Goal: Task Accomplishment & Management: Manage account settings

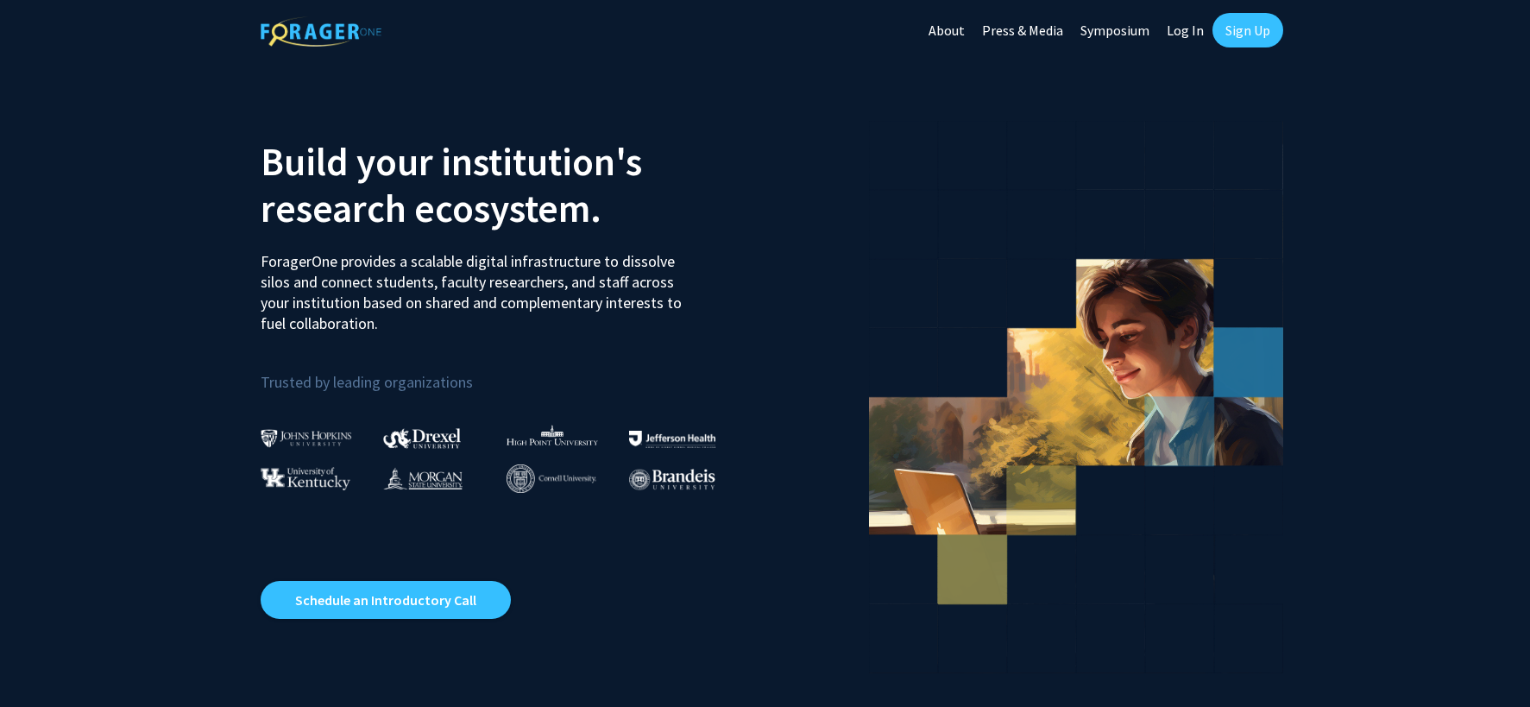
click at [1185, 34] on link "Log In" at bounding box center [1185, 30] width 54 height 60
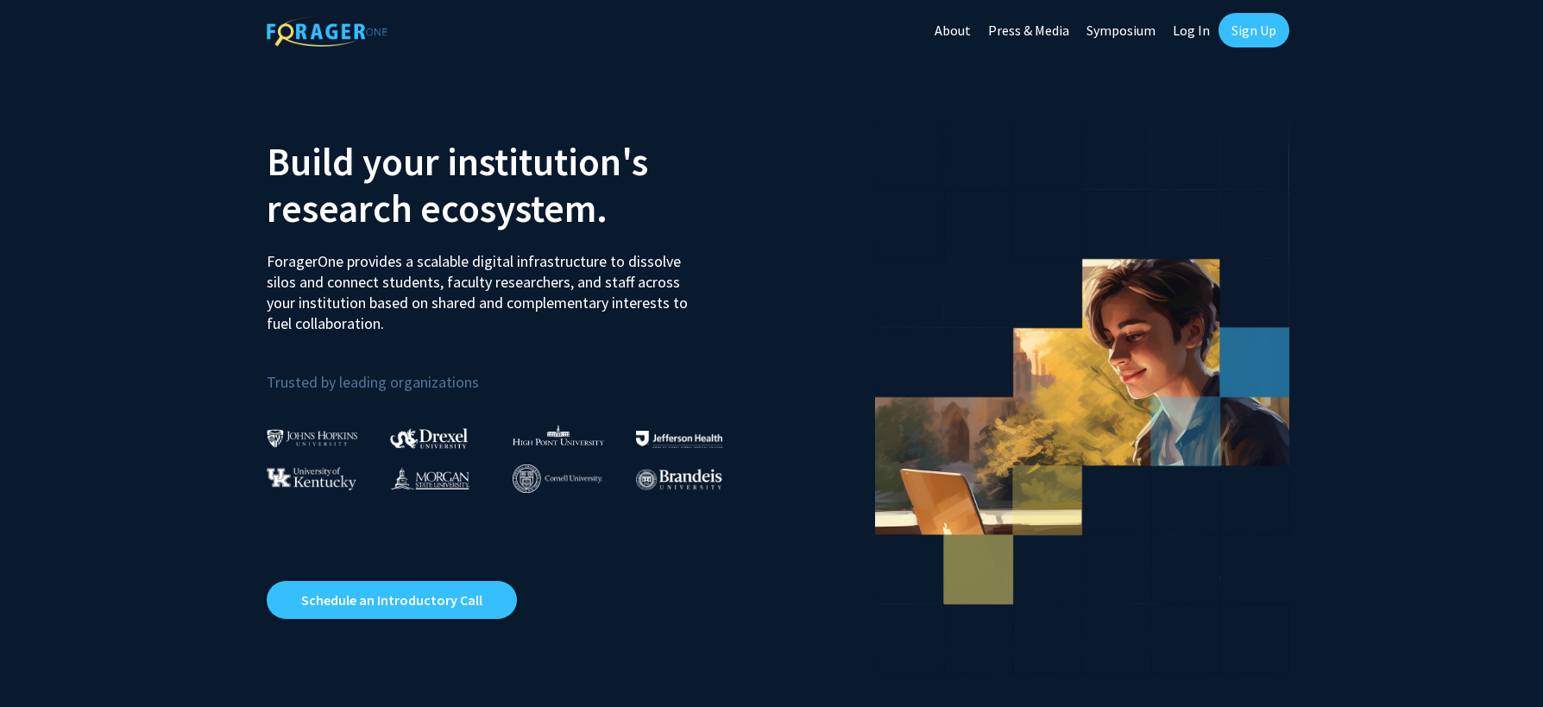
select select
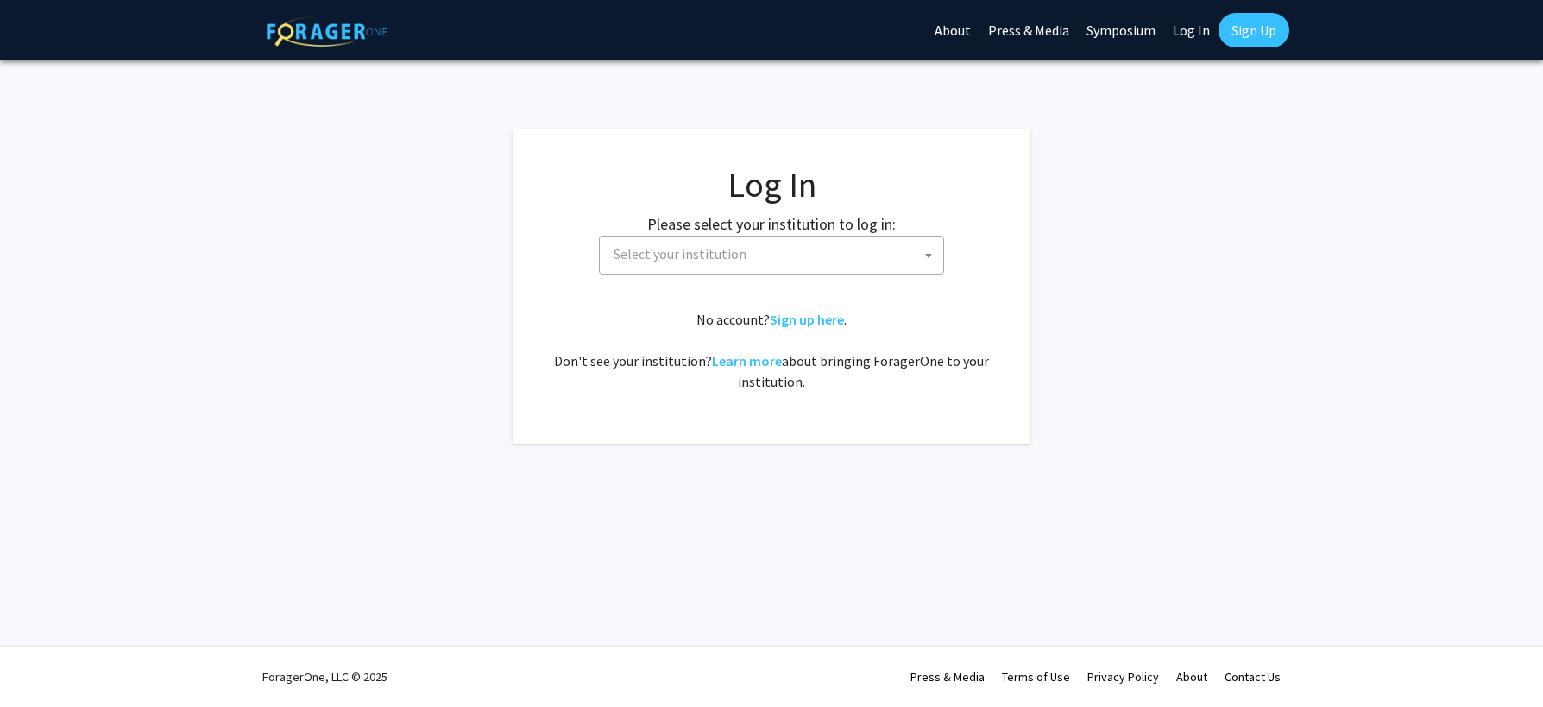
click at [926, 261] on span at bounding box center [928, 255] width 17 height 38
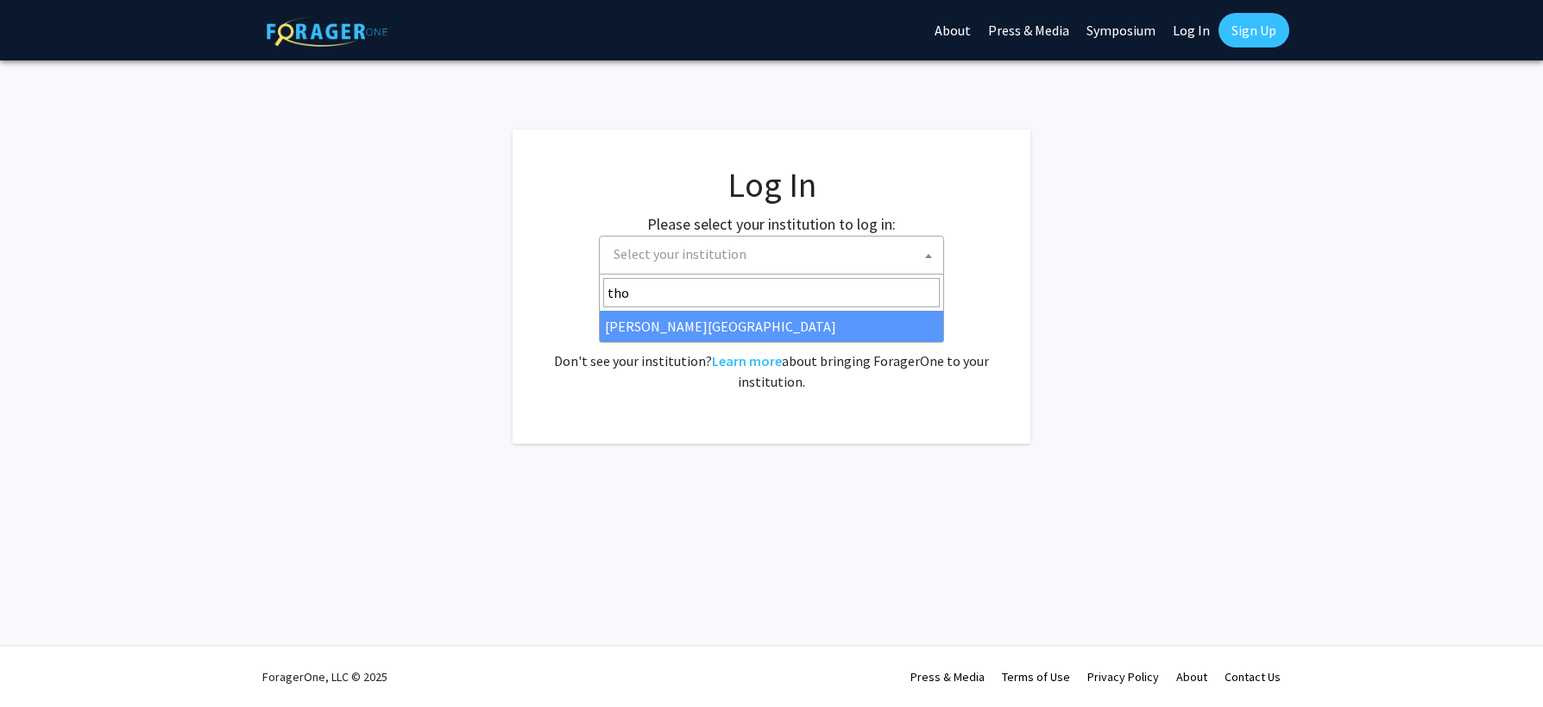
type input "tho"
select select "24"
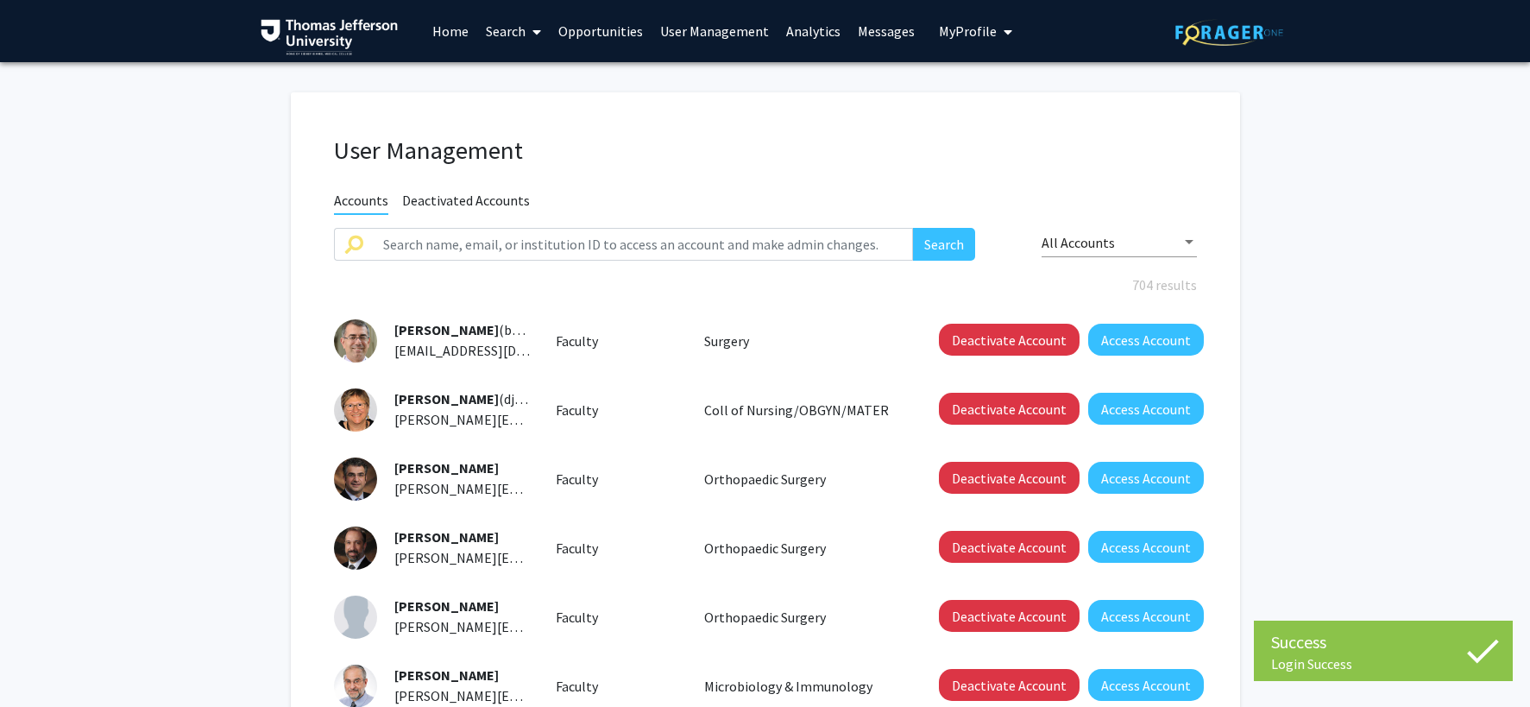
click at [948, 34] on span "My Profile" at bounding box center [968, 30] width 58 height 17
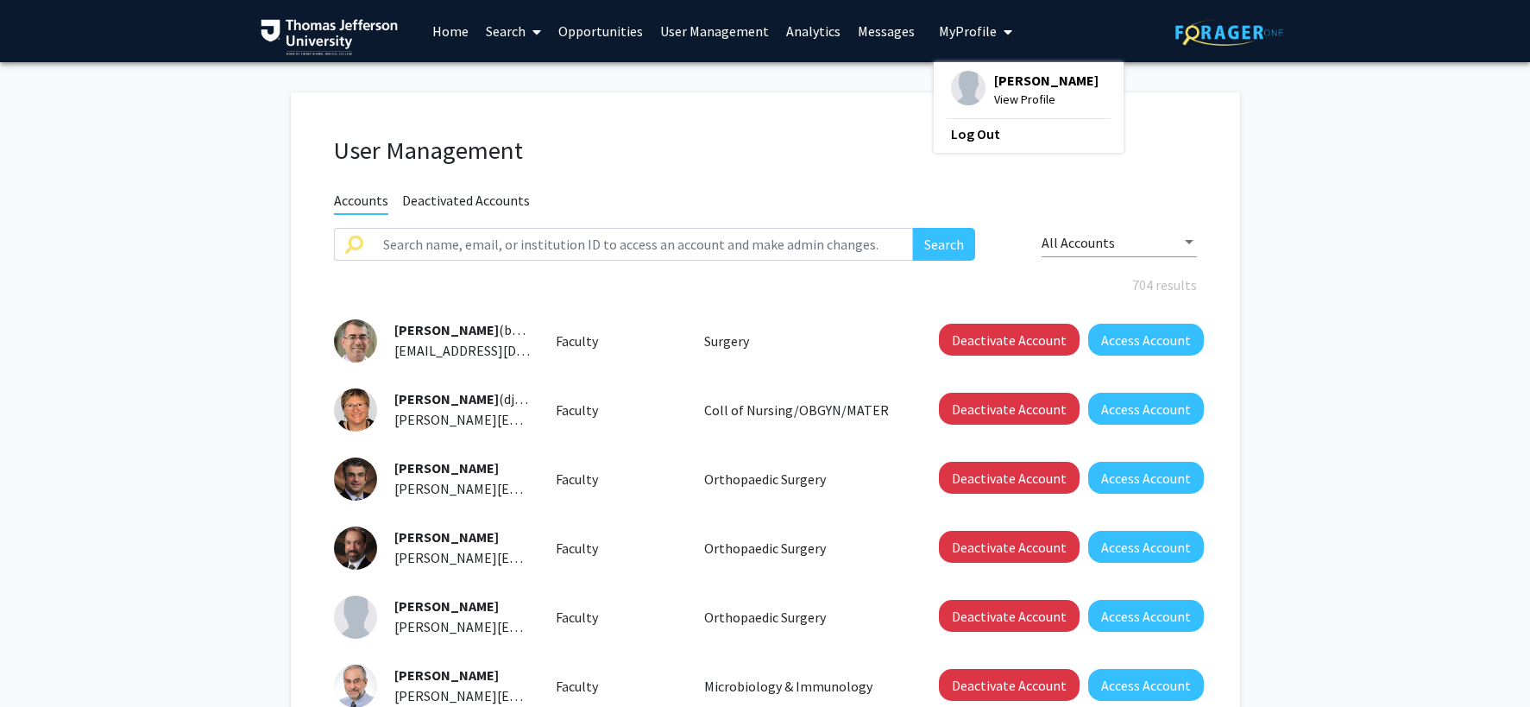
click at [1002, 96] on span "View Profile" at bounding box center [1046, 99] width 104 height 19
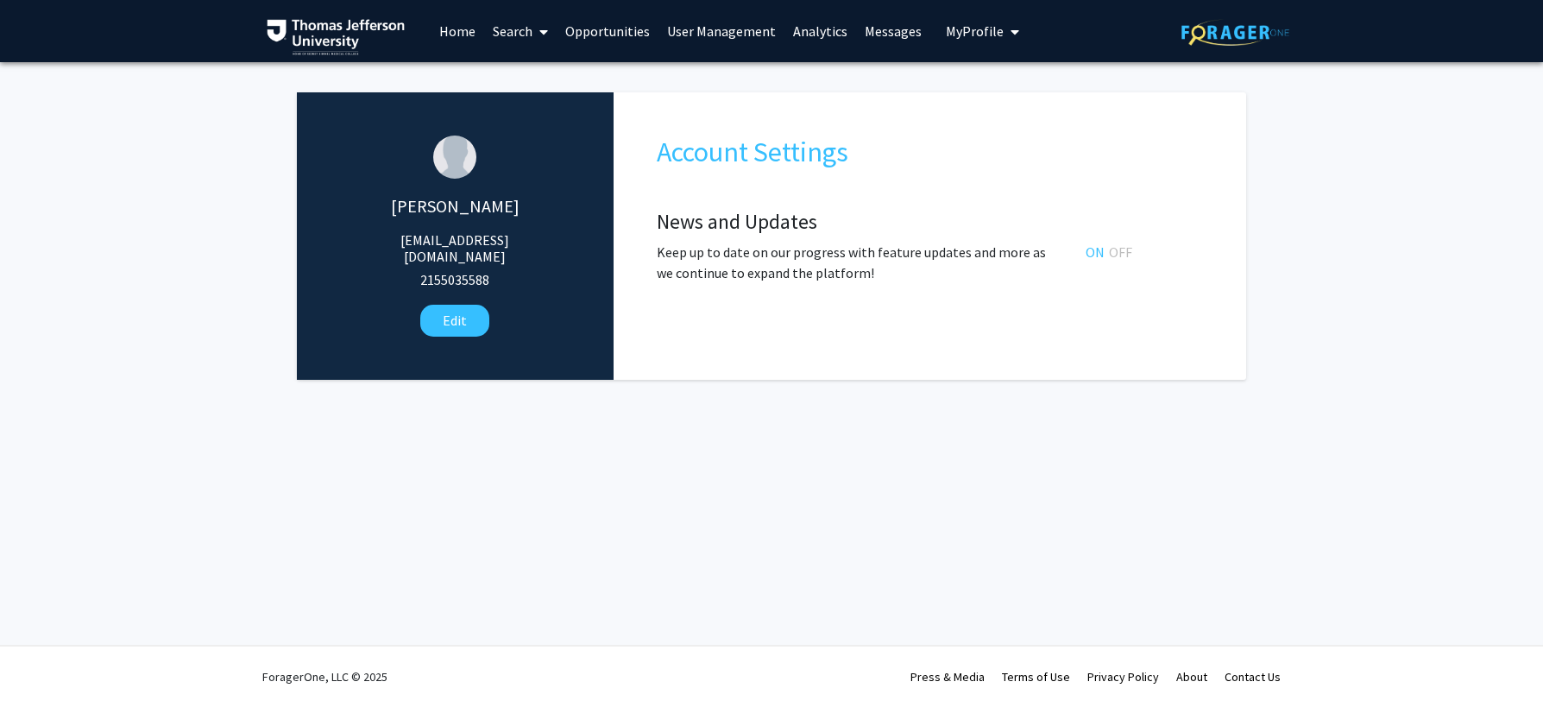
click at [536, 28] on span at bounding box center [540, 32] width 16 height 60
click at [537, 109] on span "Students" at bounding box center [536, 114] width 105 height 35
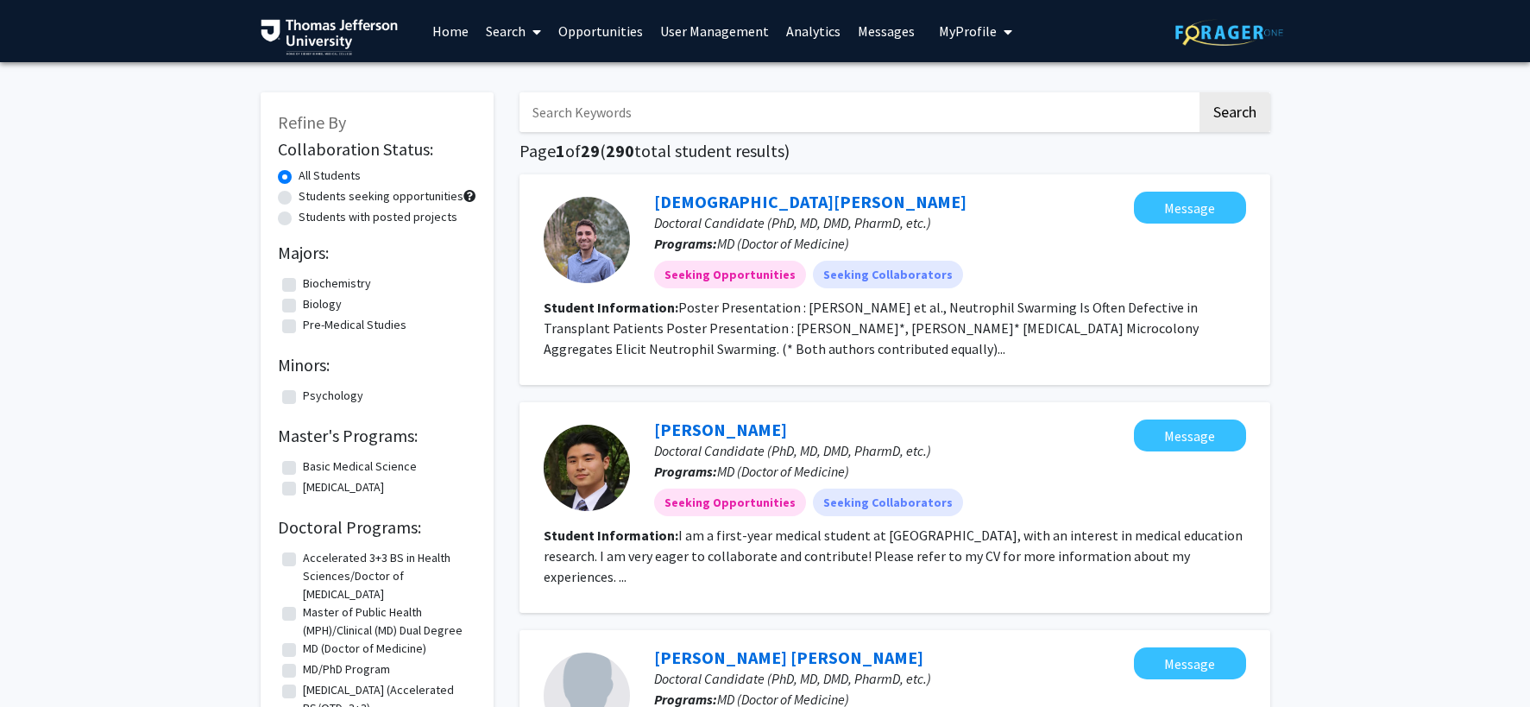
click at [516, 40] on link "Search" at bounding box center [513, 31] width 72 height 60
click at [445, 37] on link "Home" at bounding box center [450, 31] width 53 height 60
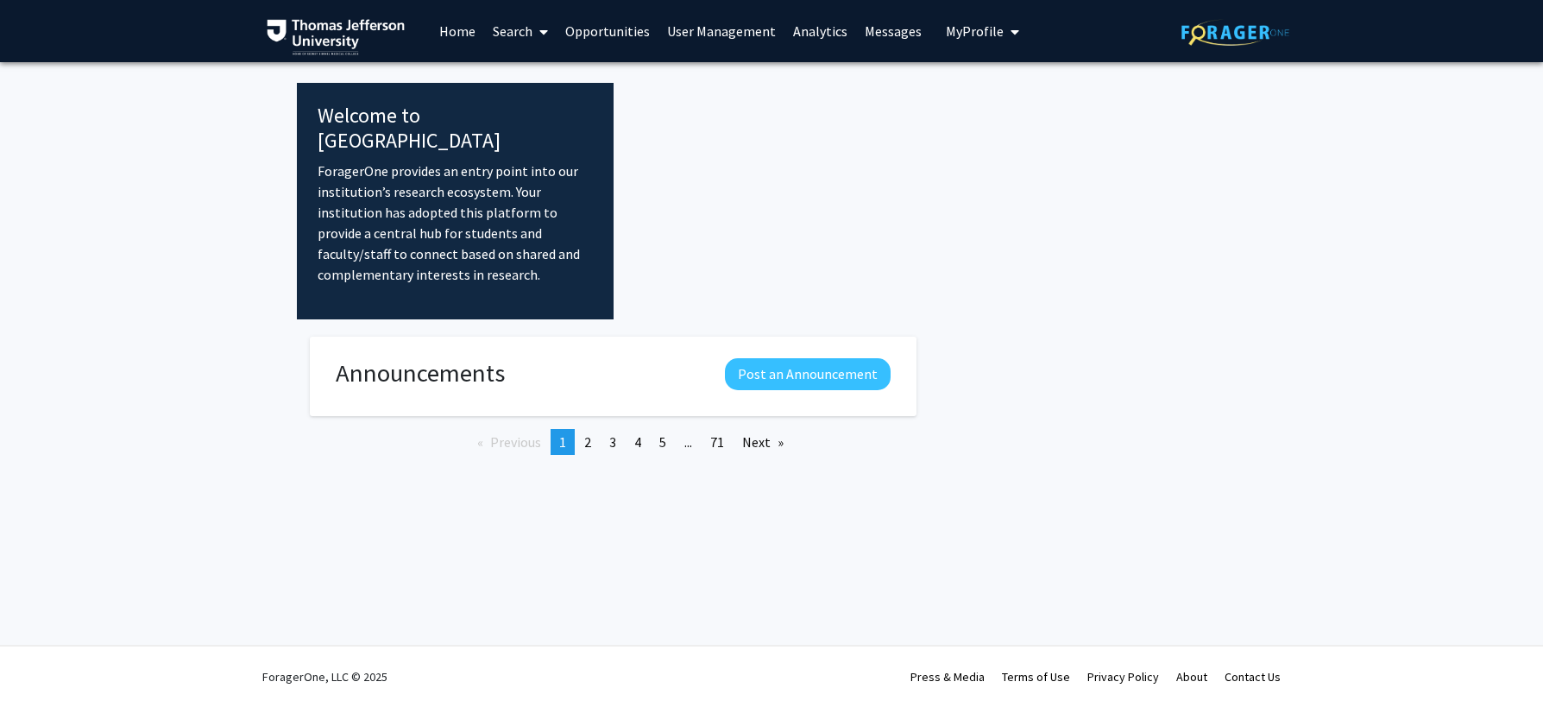
click at [445, 37] on link "Home" at bounding box center [456, 31] width 53 height 60
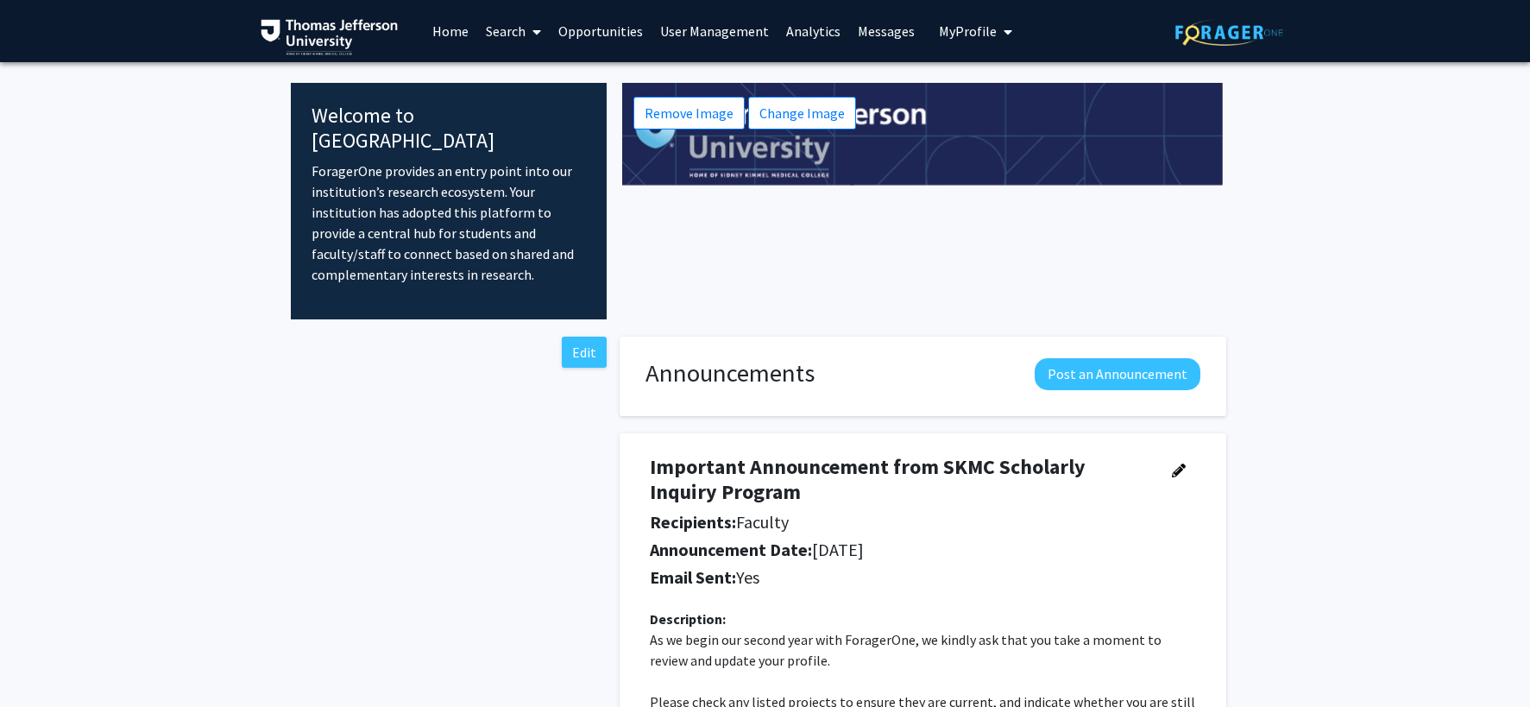
click at [1220, 36] on img at bounding box center [1229, 32] width 108 height 27
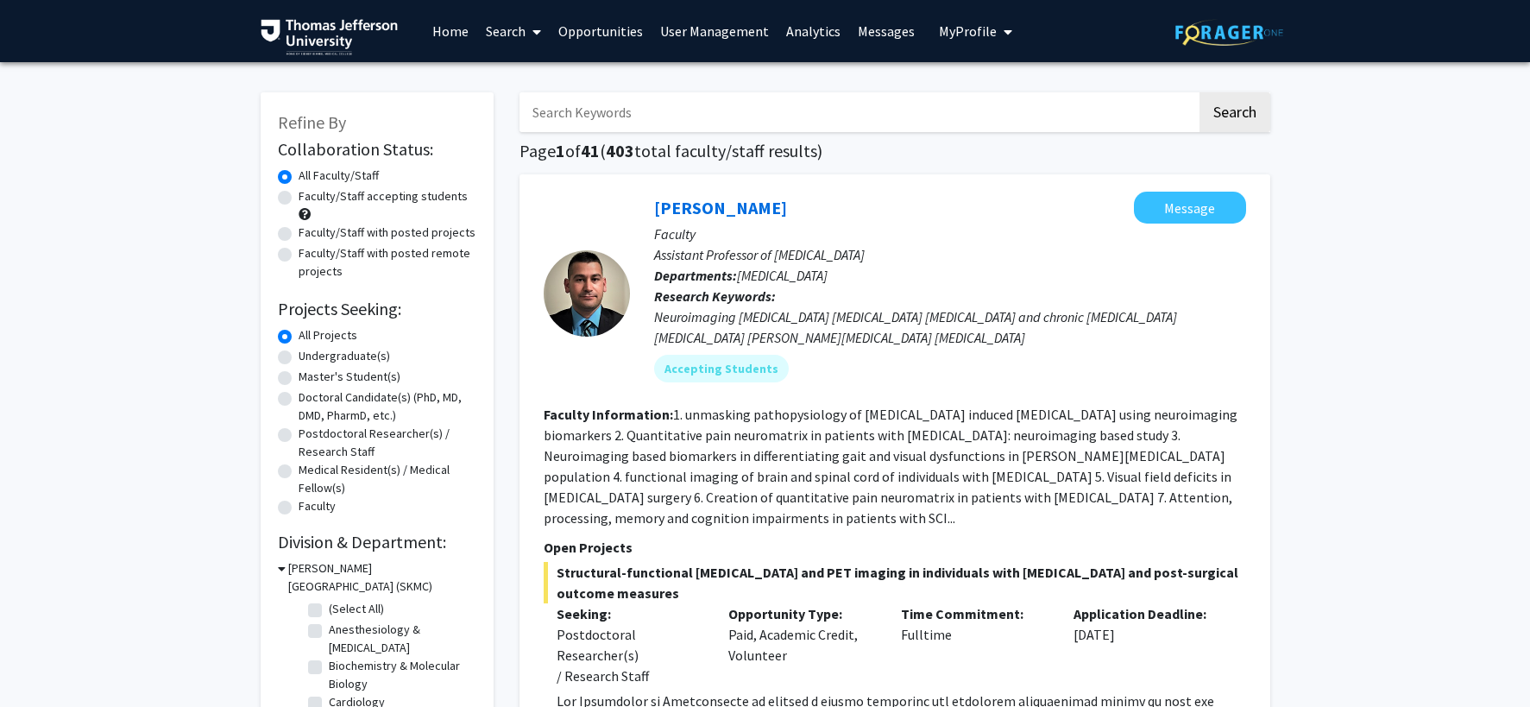
click at [438, 31] on link "Home" at bounding box center [450, 31] width 53 height 60
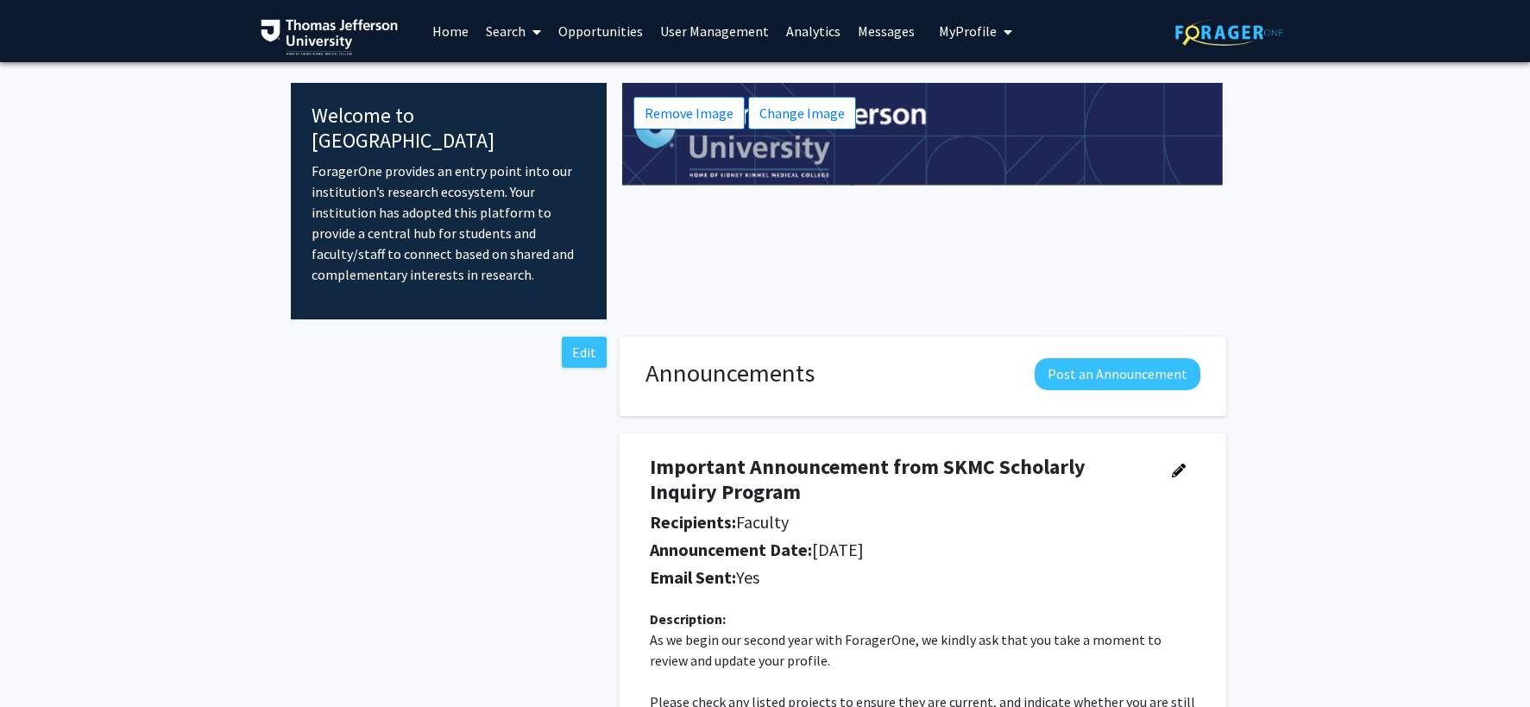
click at [954, 31] on span "My Profile" at bounding box center [968, 30] width 58 height 17
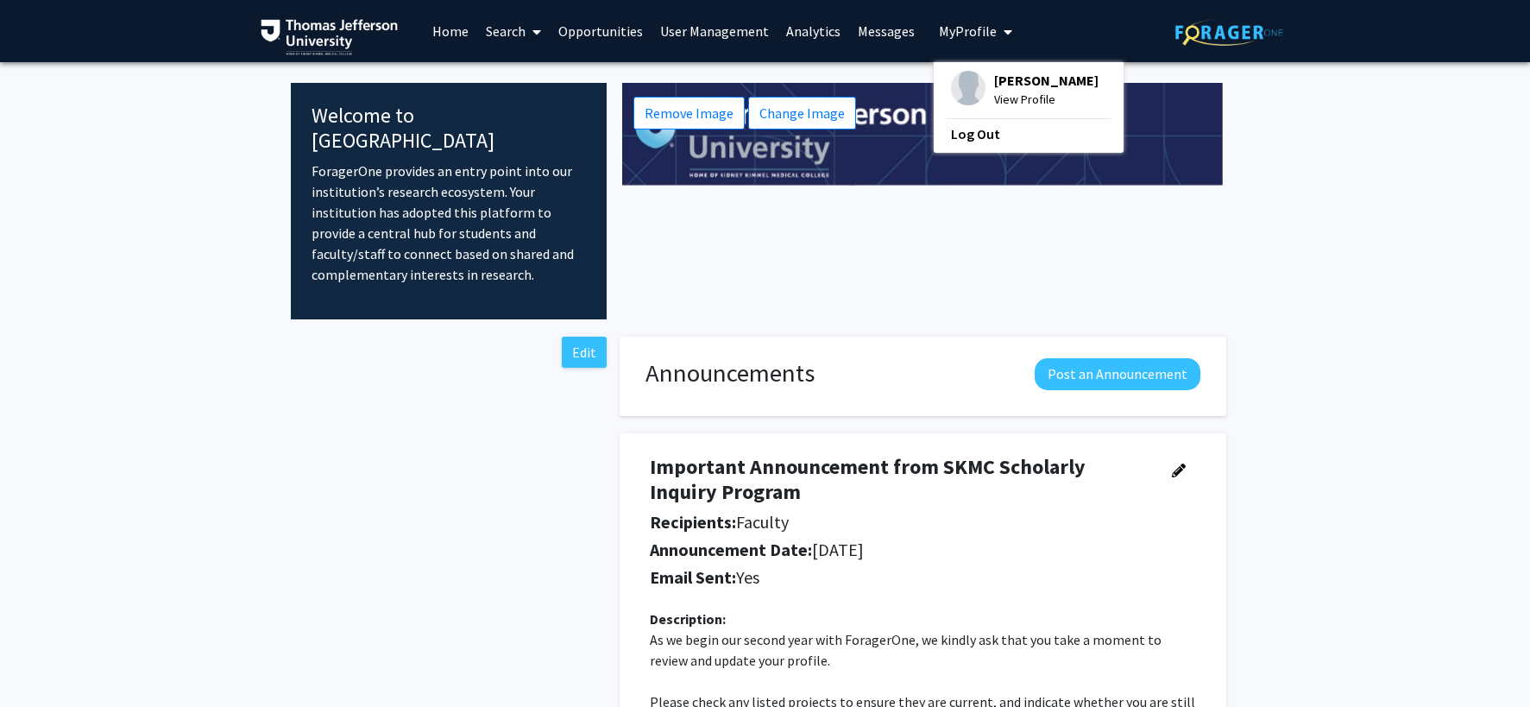
click at [732, 31] on link "User Management" at bounding box center [714, 31] width 126 height 60
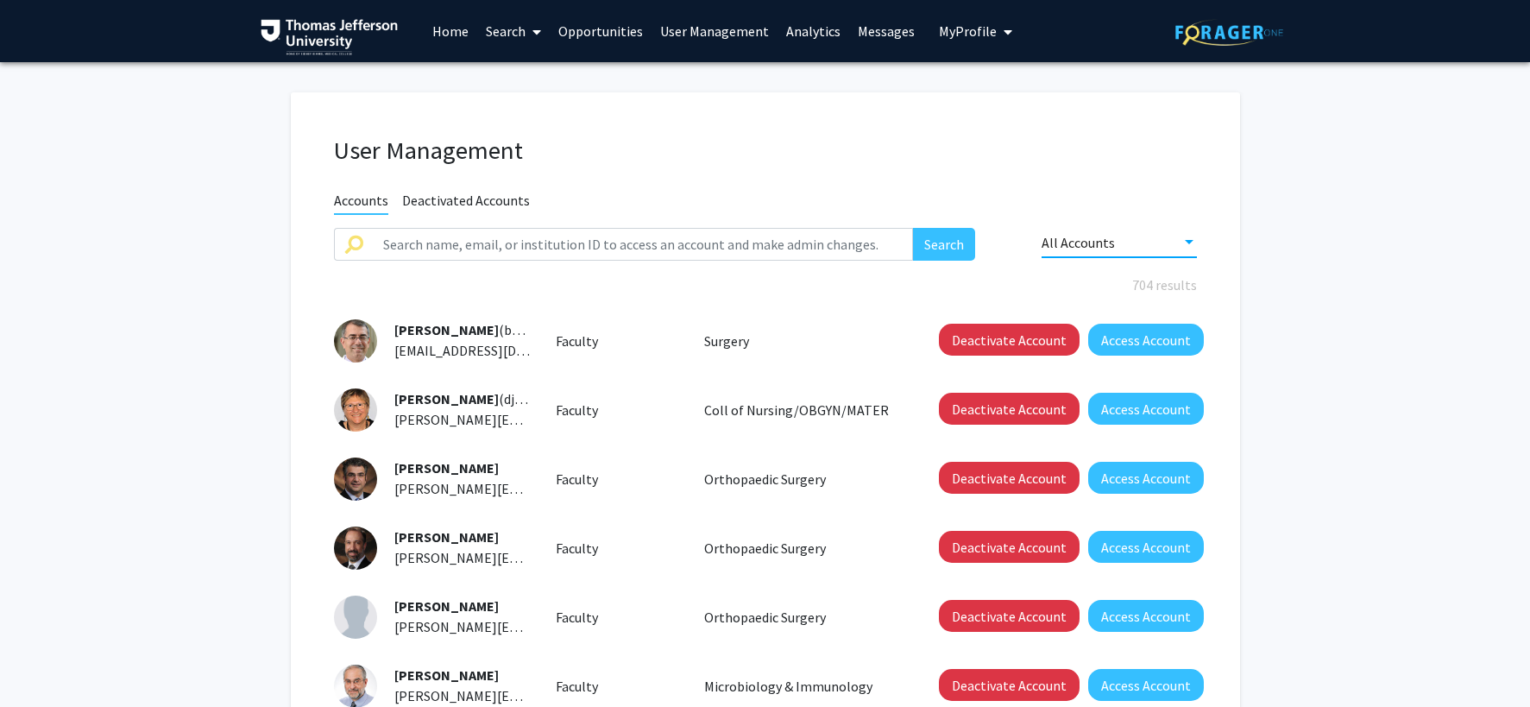
click at [1187, 243] on div at bounding box center [1189, 242] width 9 height 4
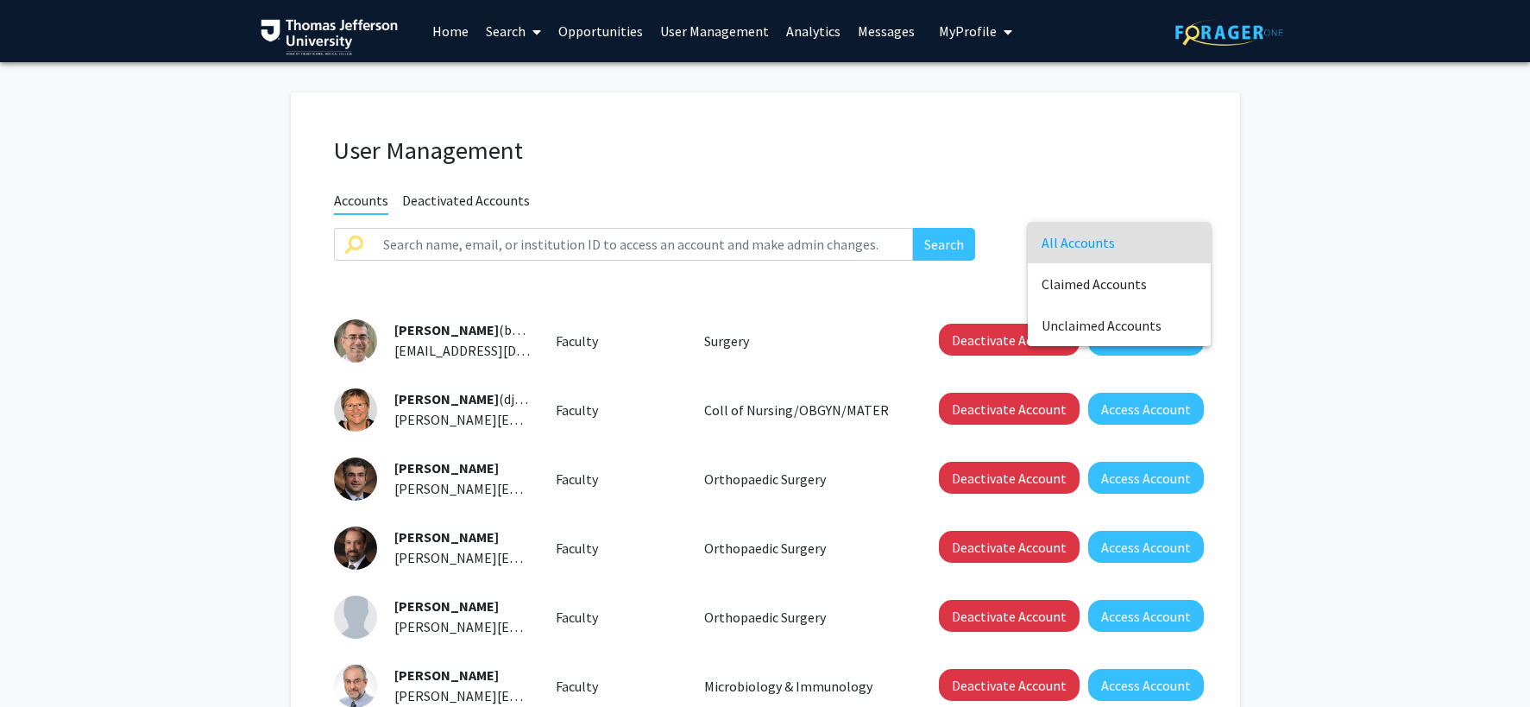
click at [1122, 160] on div at bounding box center [765, 353] width 1530 height 707
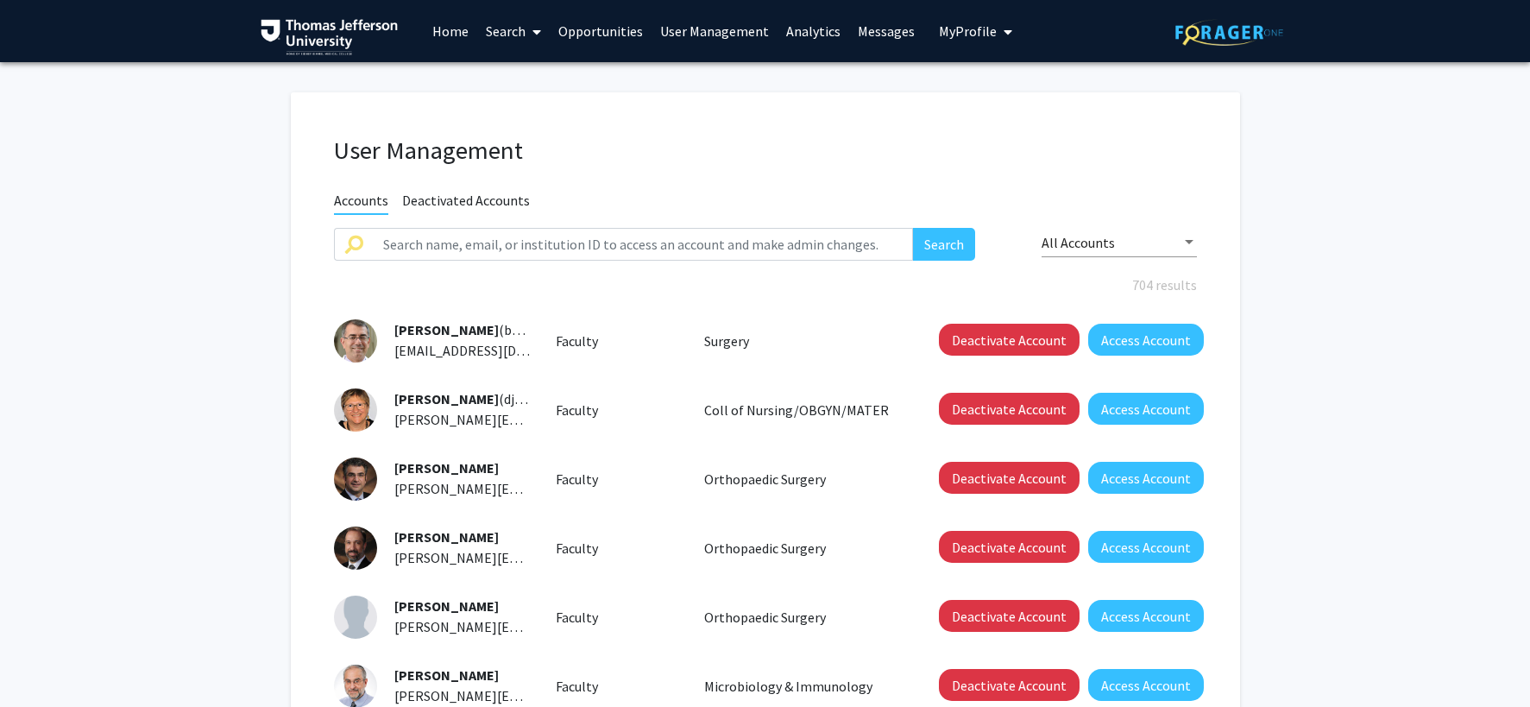
click at [943, 41] on button "My Profile" at bounding box center [975, 31] width 84 height 62
click at [951, 134] on link "Log Out" at bounding box center [1028, 133] width 155 height 21
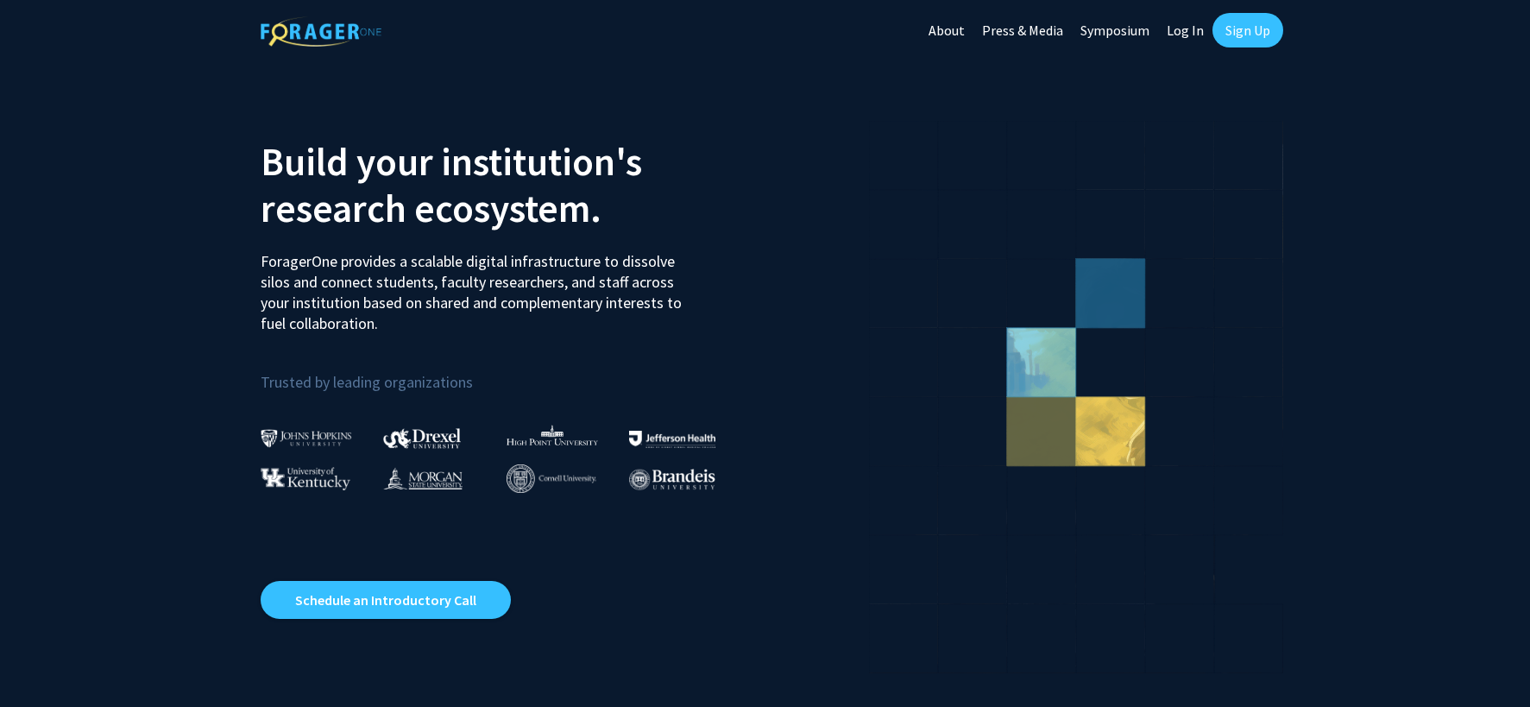
click at [1241, 36] on link "Sign Up" at bounding box center [1247, 30] width 71 height 35
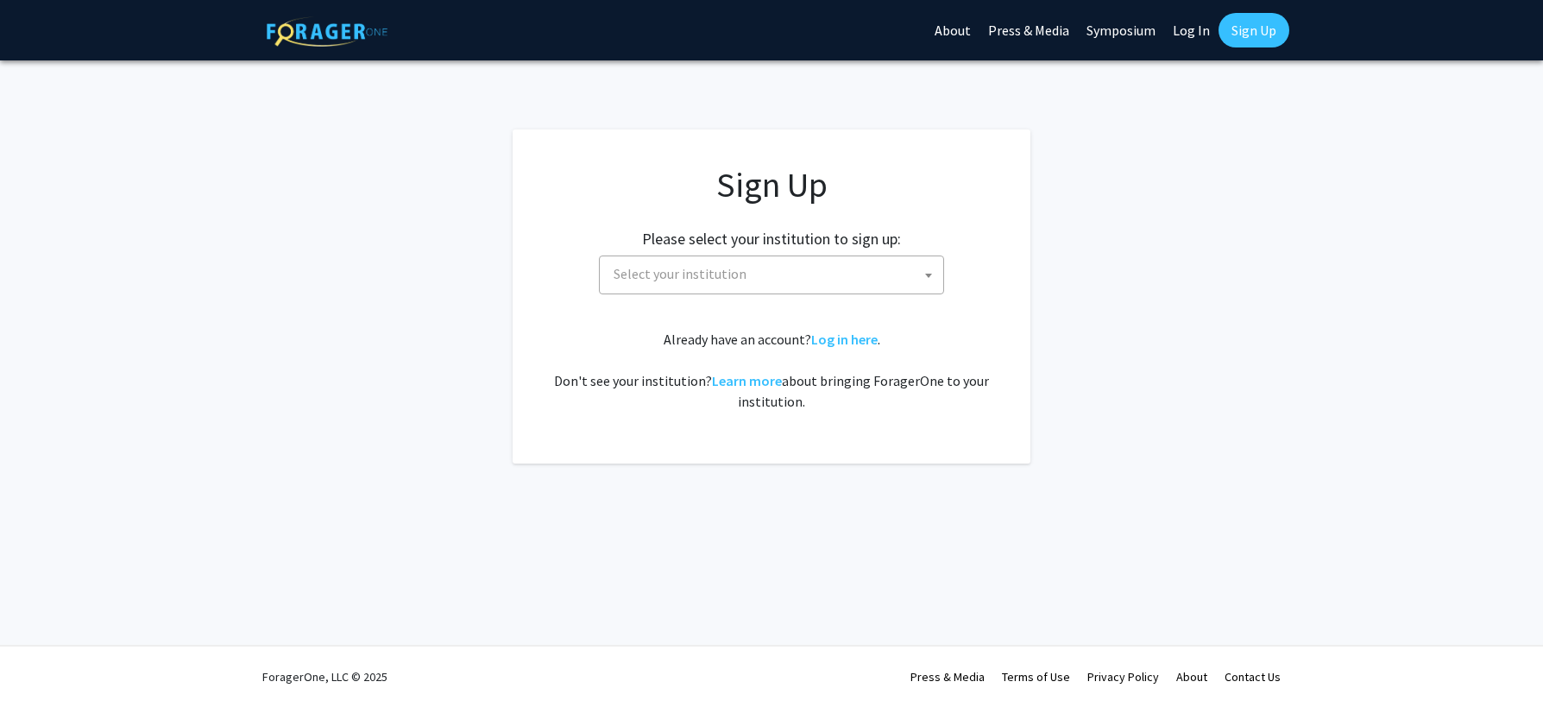
click at [1195, 39] on link "Log In" at bounding box center [1191, 30] width 54 height 60
select select
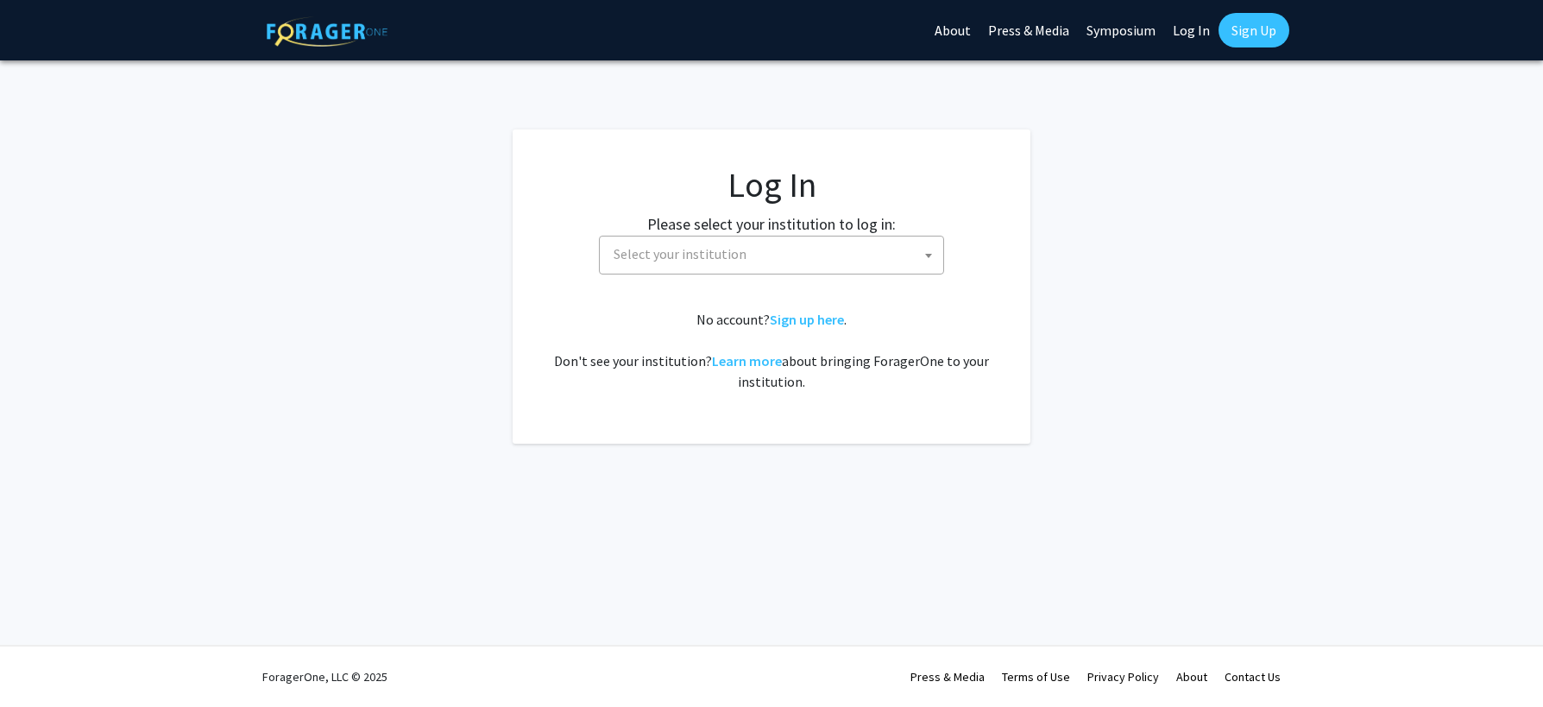
click at [858, 255] on span "Select your institution" at bounding box center [774, 253] width 336 height 35
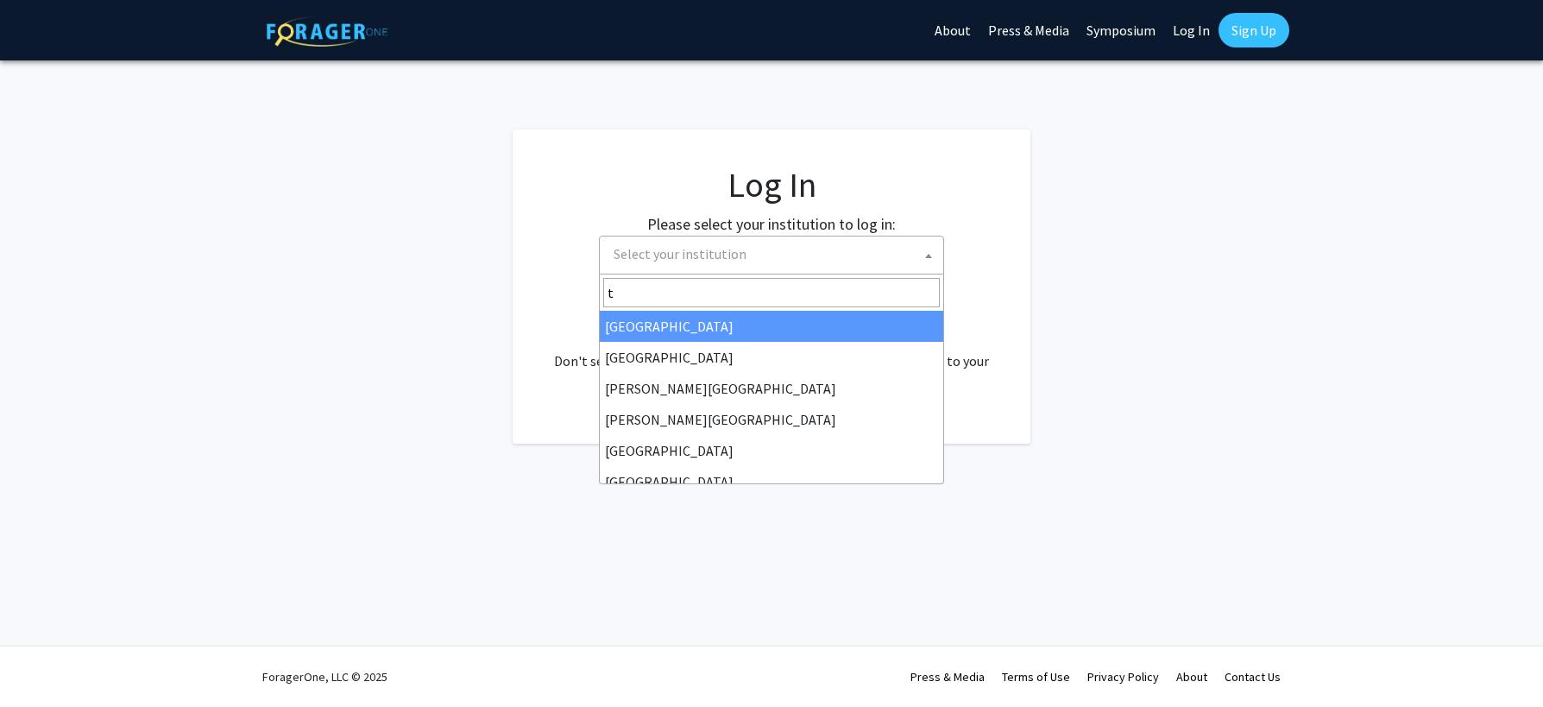
type input "th"
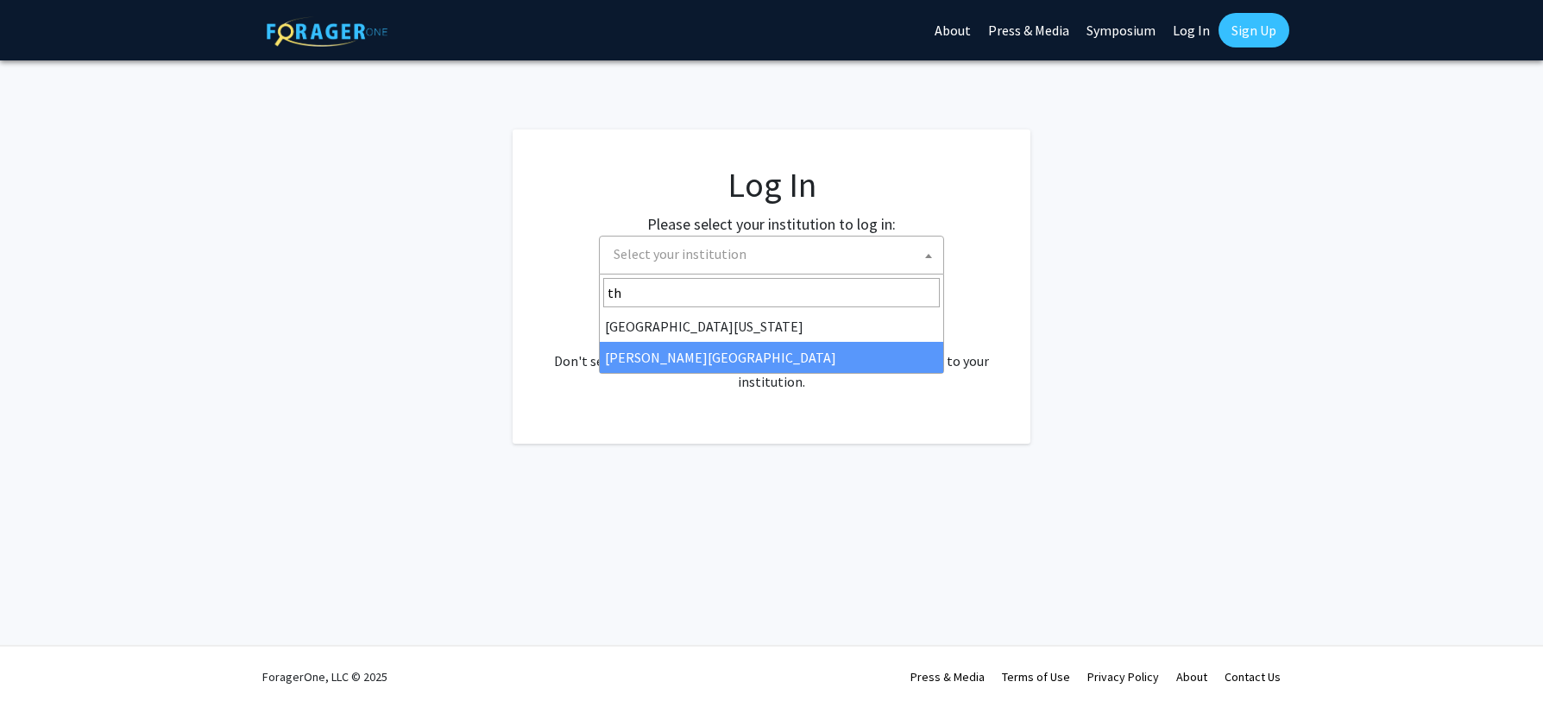
select select "24"
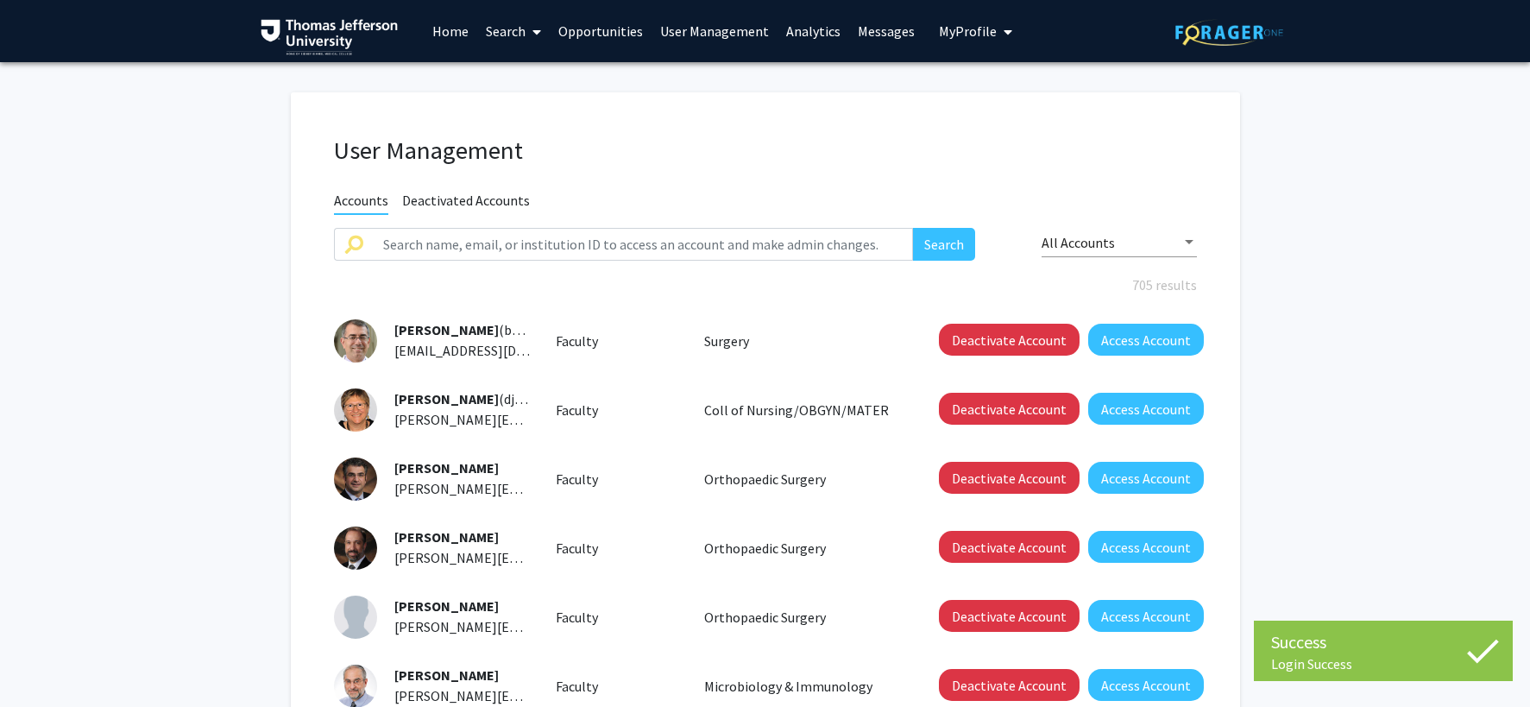
click at [712, 28] on link "User Management" at bounding box center [714, 31] width 126 height 60
click at [712, 34] on link "User Management" at bounding box center [714, 31] width 126 height 60
click at [600, 242] on input "text" at bounding box center [643, 244] width 541 height 33
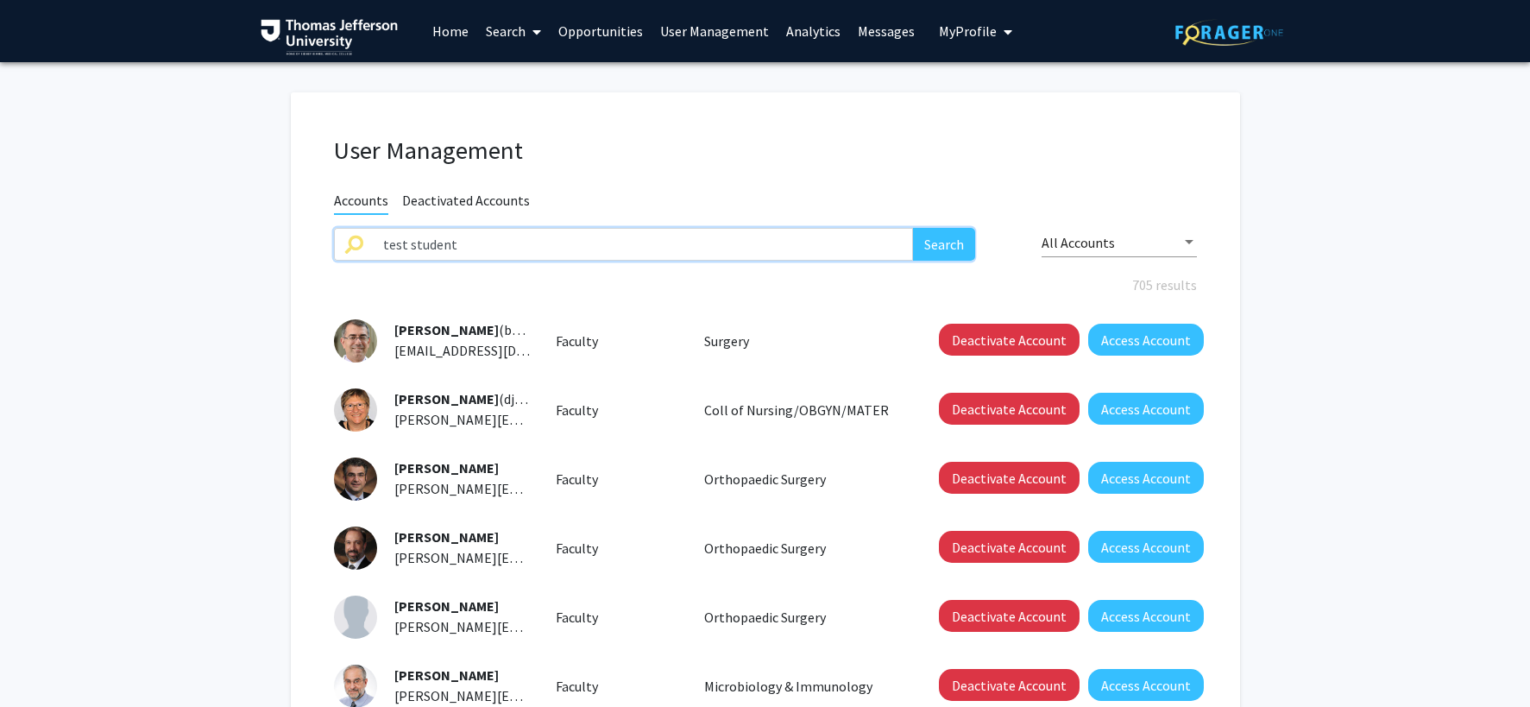
type input "test student"
click at [913, 228] on button "Search" at bounding box center [944, 244] width 62 height 33
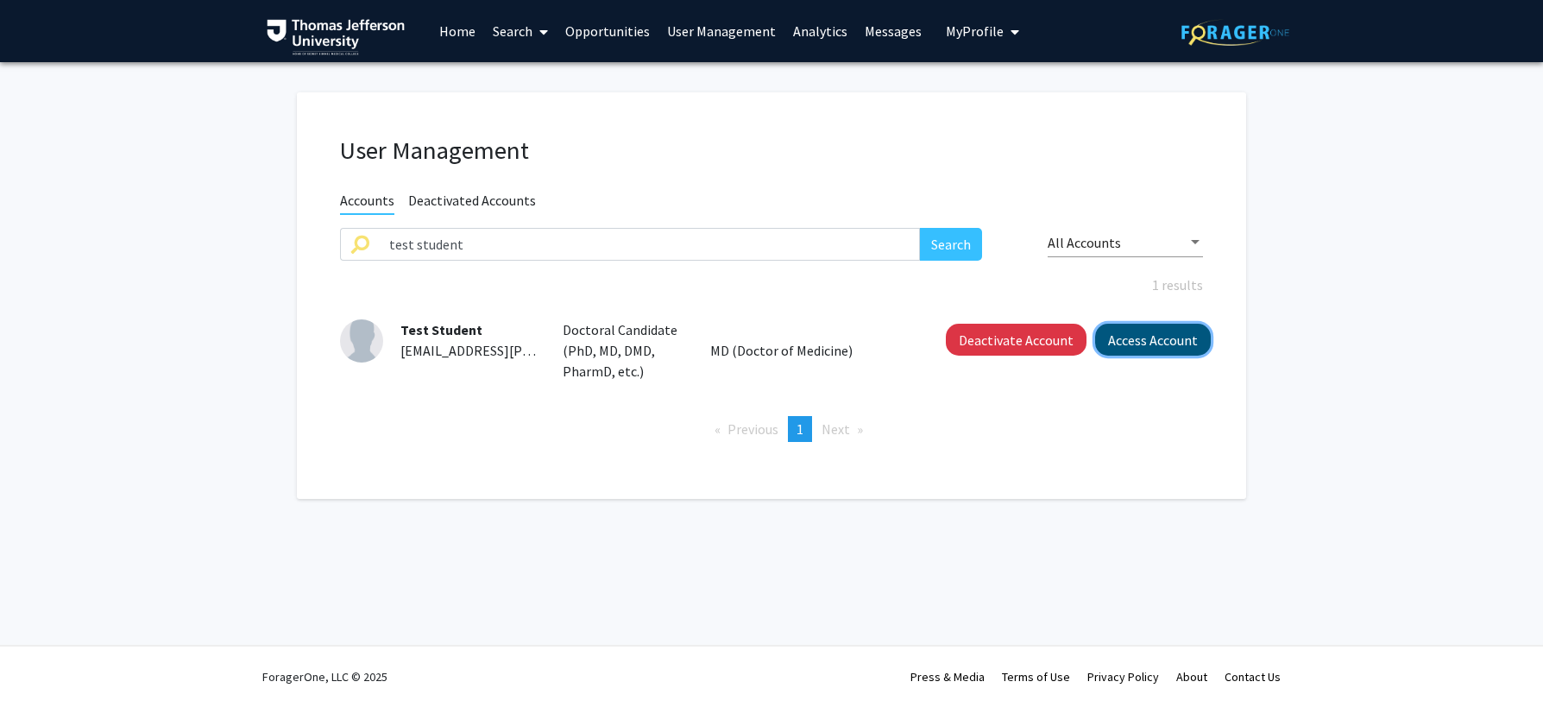
click at [1131, 343] on button "Access Account" at bounding box center [1153, 340] width 116 height 32
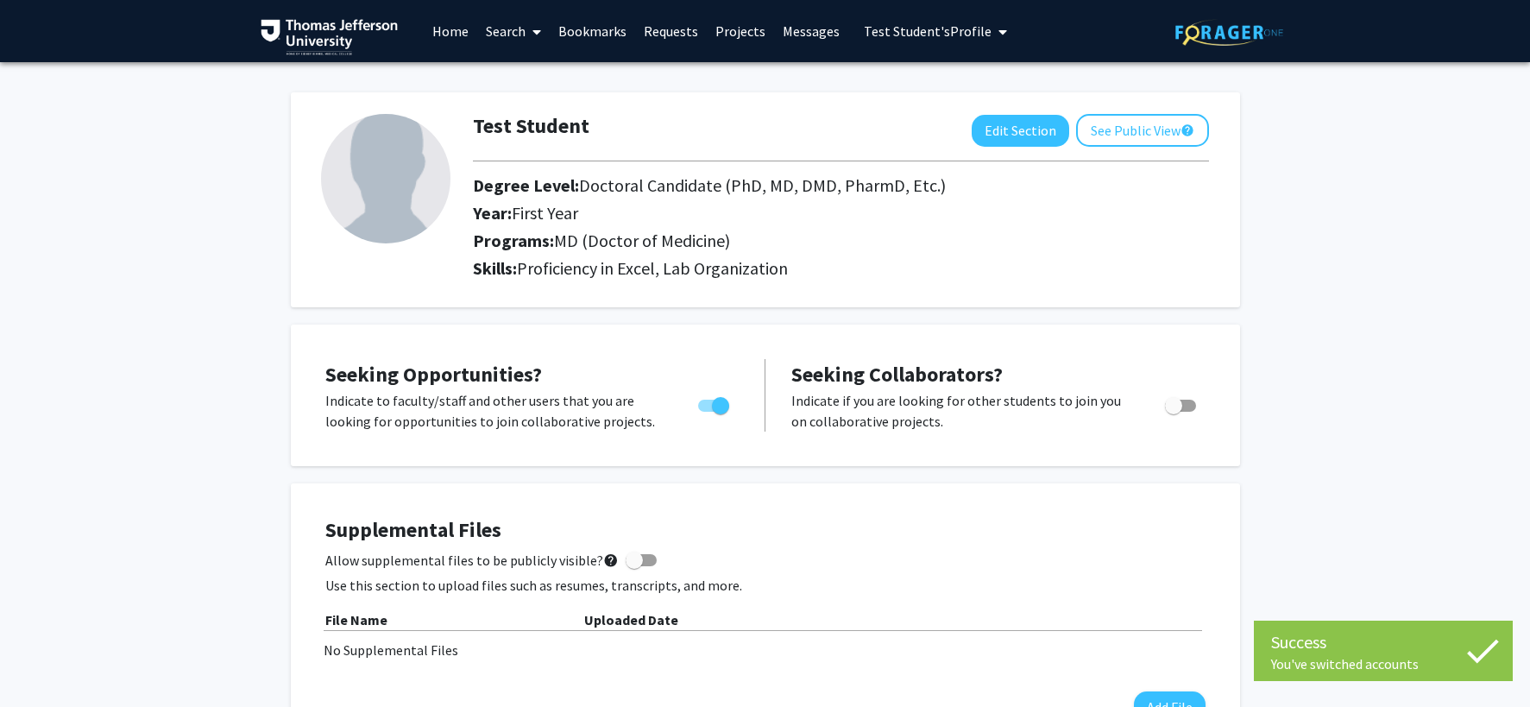
click at [436, 28] on link "Home" at bounding box center [450, 31] width 53 height 60
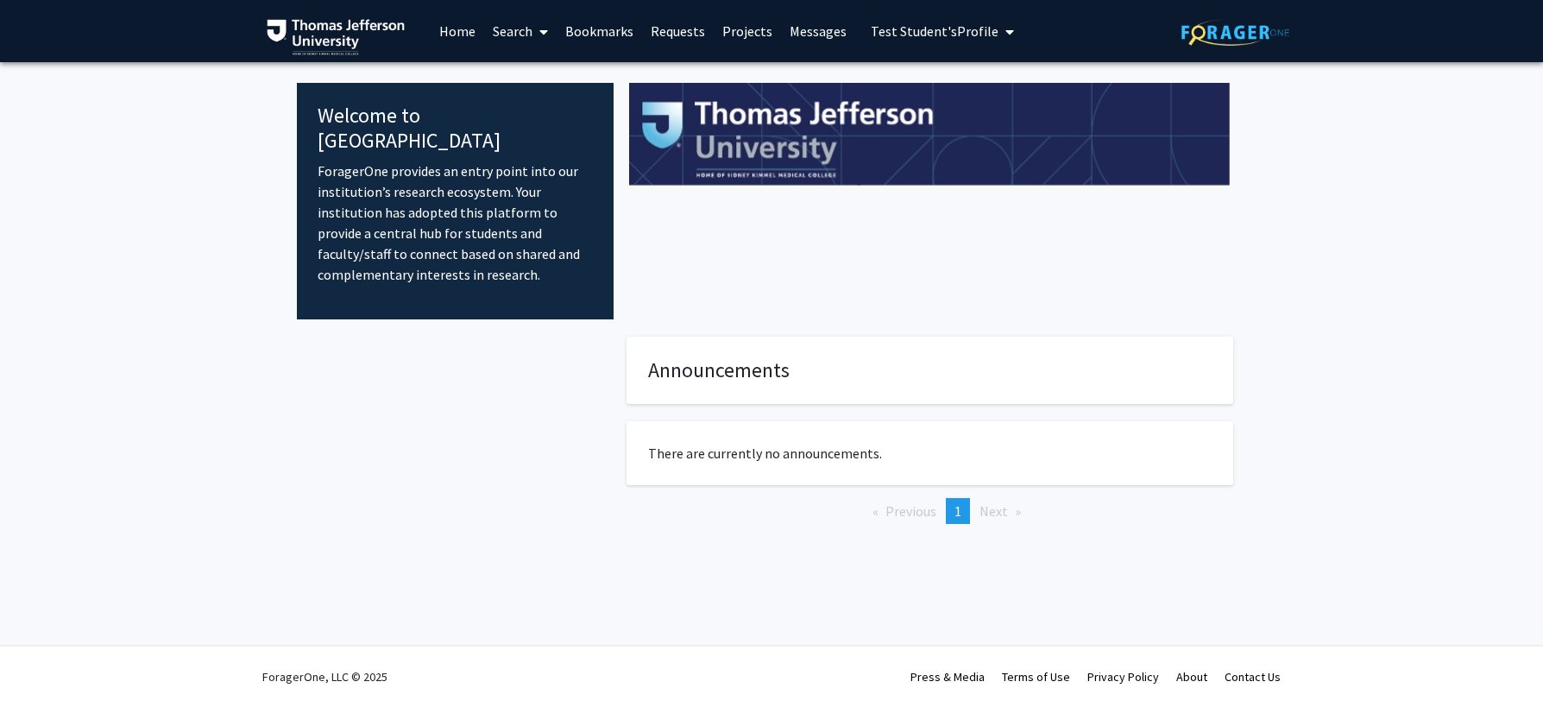
click at [523, 36] on link "Search" at bounding box center [520, 31] width 72 height 60
click at [1386, 182] on fg-internal-home-page "Welcome to ForagerOne ForagerOne provides an entry point into our institution’s…" at bounding box center [771, 320] width 1543 height 517
click at [982, 38] on span "Test Student's Profile" at bounding box center [934, 30] width 128 height 17
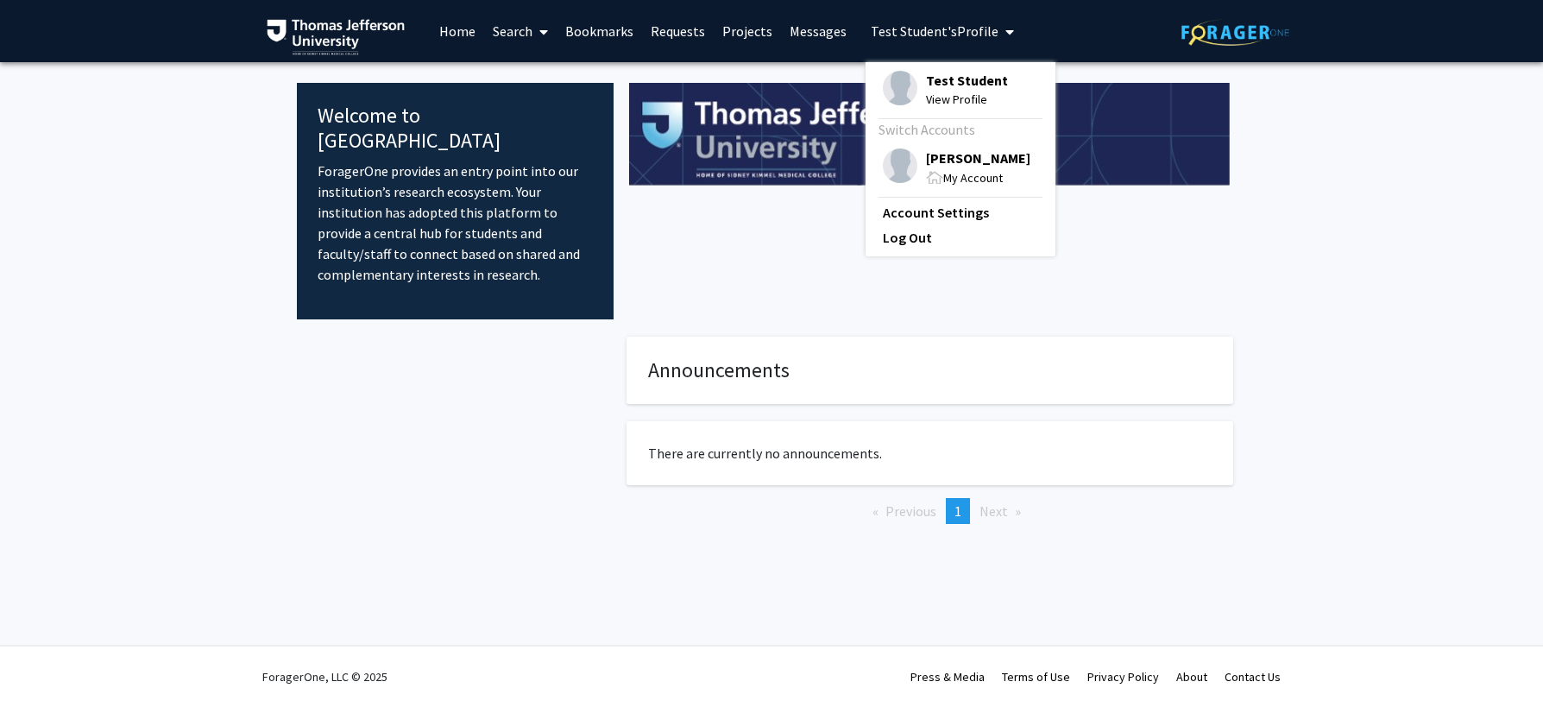
click at [956, 173] on span "My Account" at bounding box center [973, 178] width 60 height 16
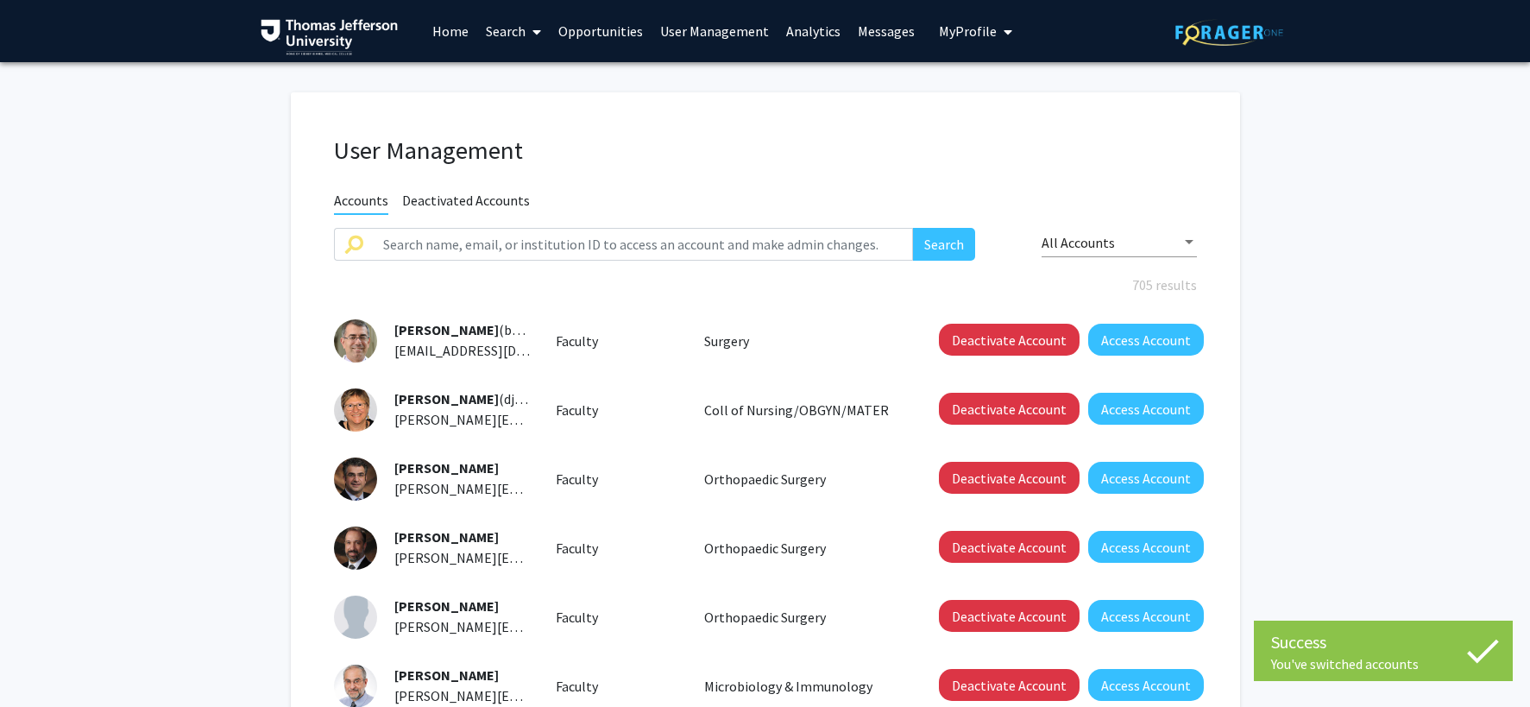
click at [1003, 36] on icon "My profile dropdown to access profile and logout" at bounding box center [1007, 32] width 9 height 14
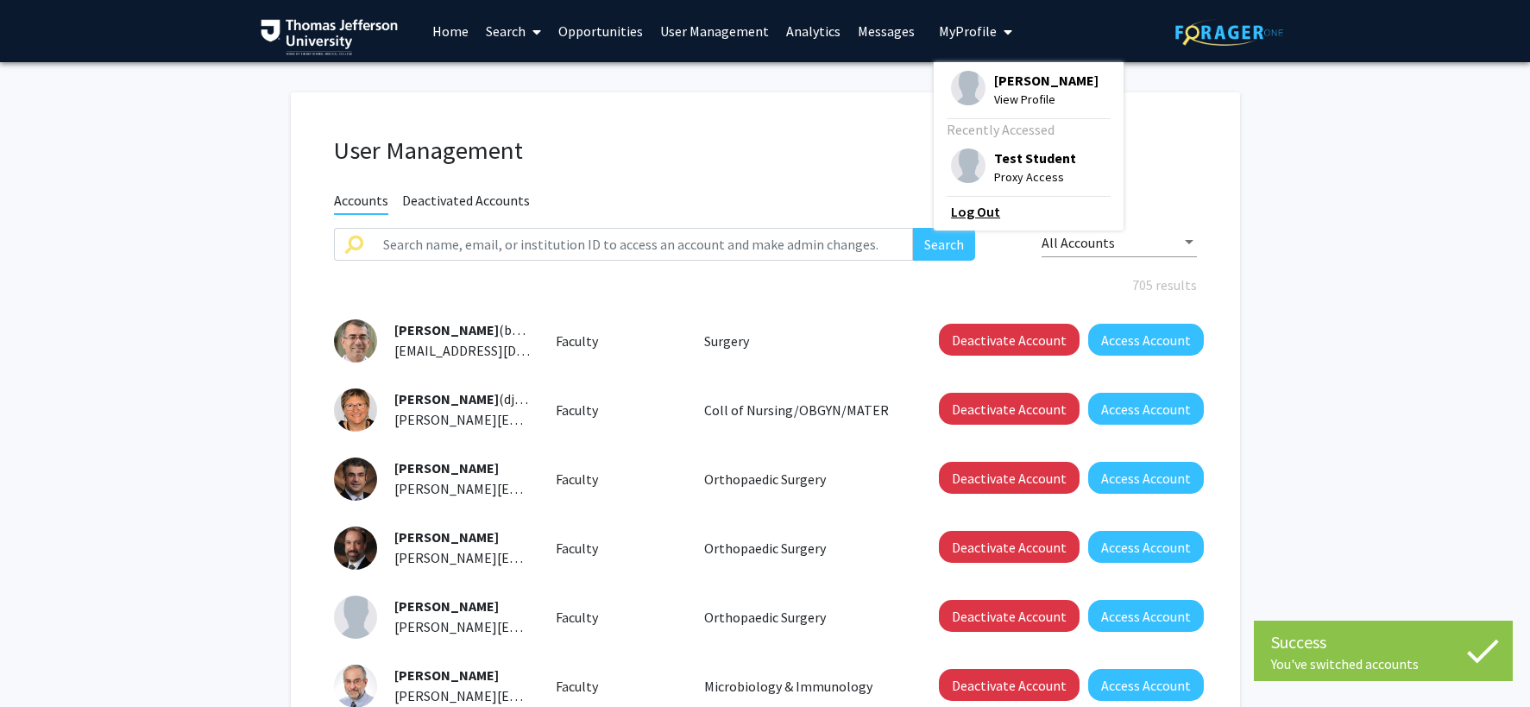
click at [970, 206] on link "Log Out" at bounding box center [1028, 211] width 155 height 21
